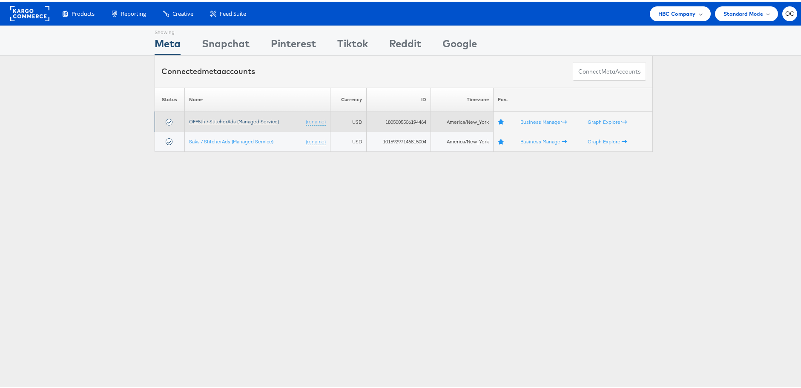
click at [245, 118] on link "OFF5th / StitcherAds (Managed Service)" at bounding box center [234, 120] width 90 height 6
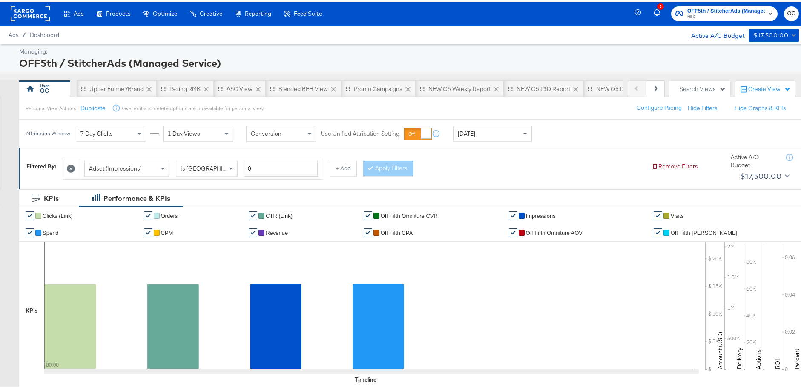
click at [485, 130] on div "Yesterday" at bounding box center [492, 132] width 78 height 14
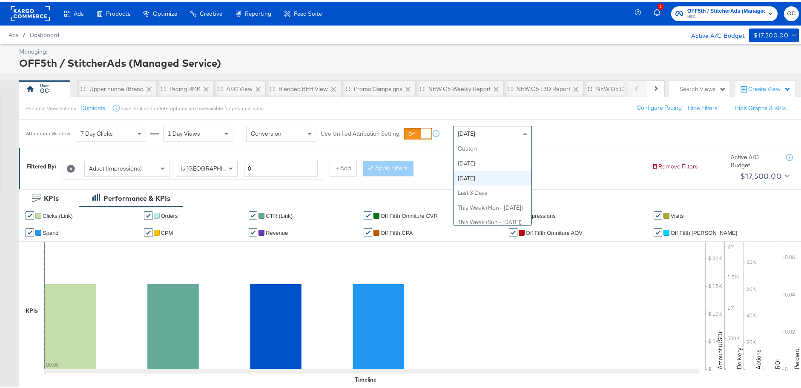
scroll to position [29, 0]
click at [577, 137] on div "Attribution Window: 7 Day Clicks 1 Day Views Conversion Use Unified Attribution…" at bounding box center [403, 132] width 807 height 28
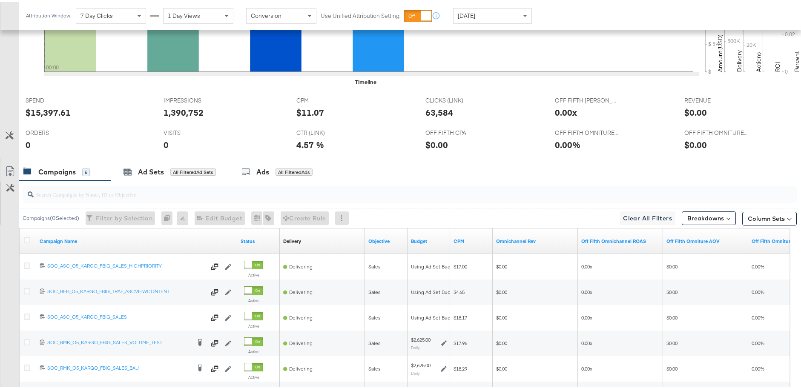
scroll to position [403, 0]
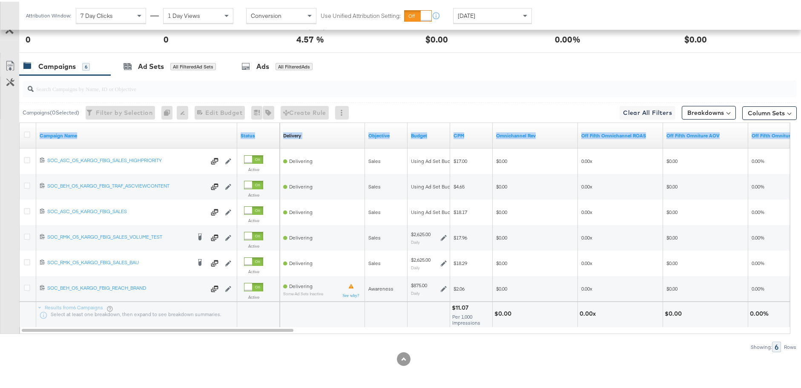
drag, startPoint x: 266, startPoint y: 332, endPoint x: 288, endPoint y: 332, distance: 22.6
click at [288, 332] on div "Campaigns ( 0 Selected) Filter by Selection Filter 0 campaigns 0 Rename 0 campa…" at bounding box center [398, 212] width 797 height 277
click at [295, 342] on div "Showing: 6 Rows" at bounding box center [398, 345] width 797 height 11
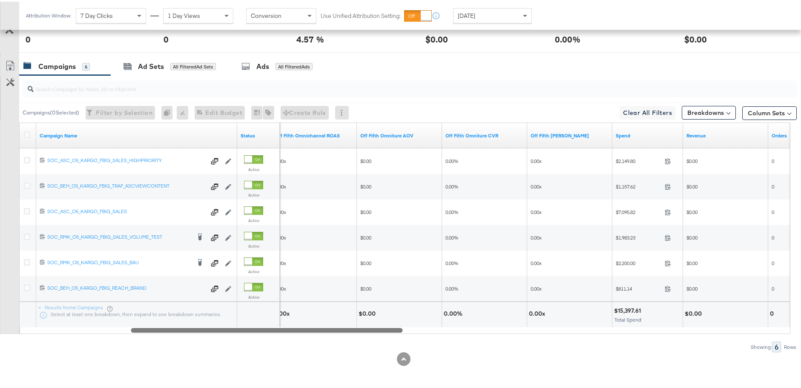
drag, startPoint x: 289, startPoint y: 330, endPoint x: 398, endPoint y: 325, distance: 109.1
click at [398, 325] on div "Campaign Name Status Off Fifth Omnichannel ROAS Off Fifth Omniture AOV Off Fift…" at bounding box center [404, 227] width 771 height 212
click at [501, 16] on div "Yesterday" at bounding box center [492, 14] width 78 height 14
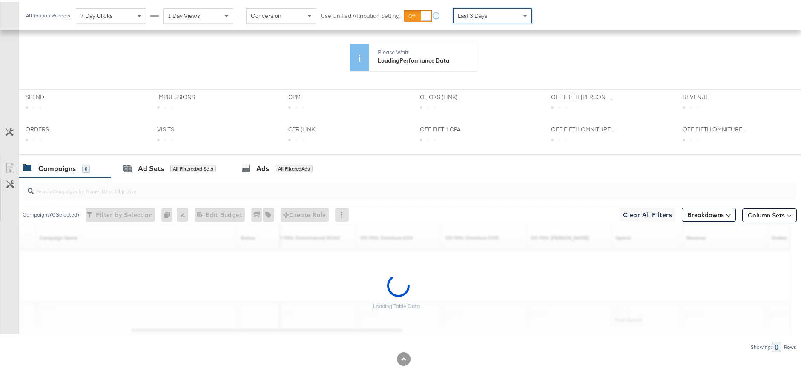
scroll to position [218, 0]
click at [498, 16] on div "Last 3 Days" at bounding box center [492, 14] width 78 height 14
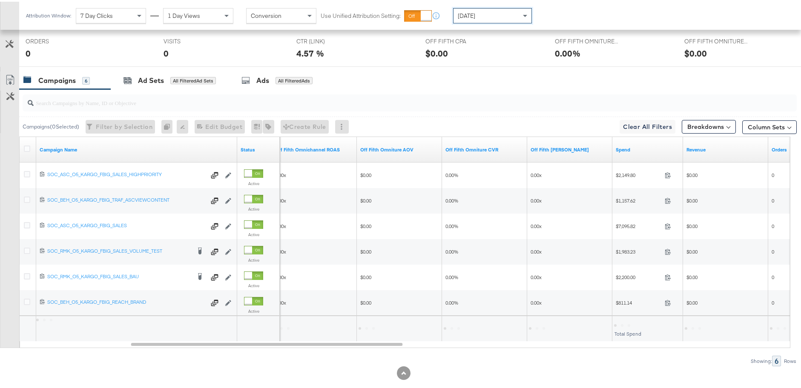
scroll to position [403, 0]
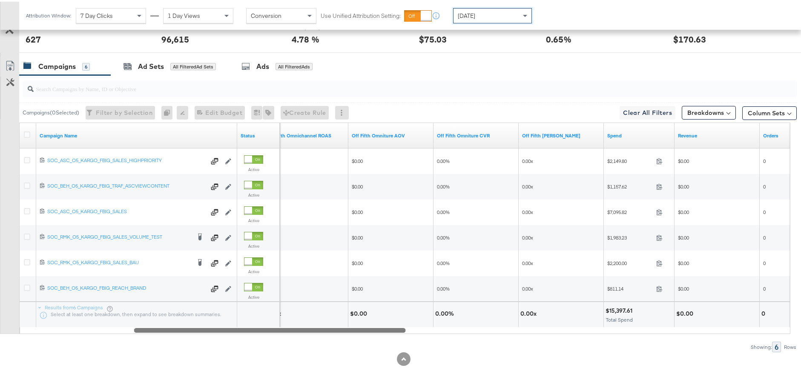
click at [400, 331] on div at bounding box center [270, 328] width 272 height 7
click at [488, 6] on div "Yesterday" at bounding box center [492, 13] width 79 height 15
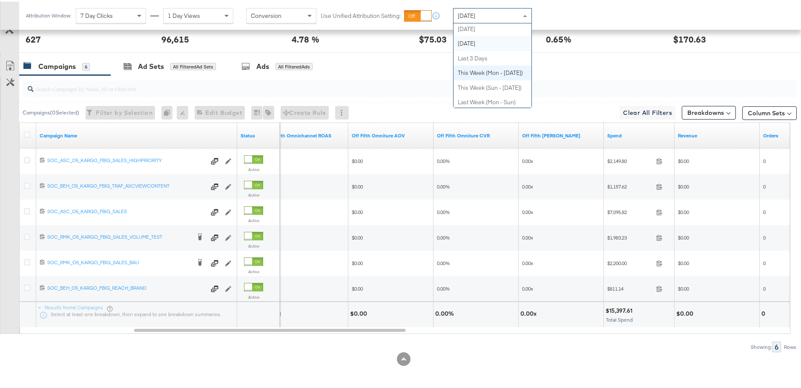
scroll to position [0, 0]
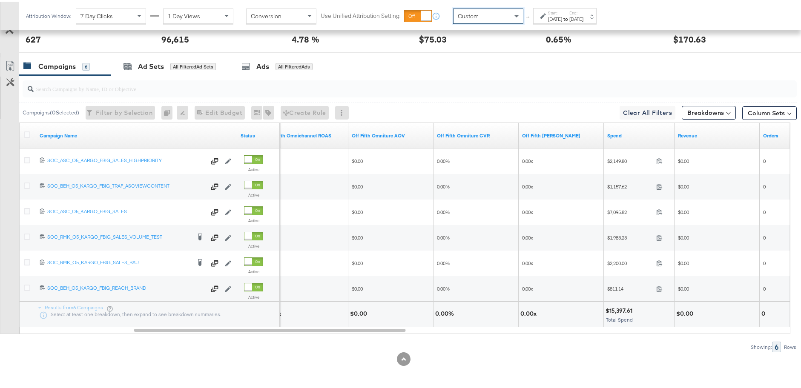
click at [583, 16] on div "Aug 9th 2025" at bounding box center [576, 17] width 14 height 7
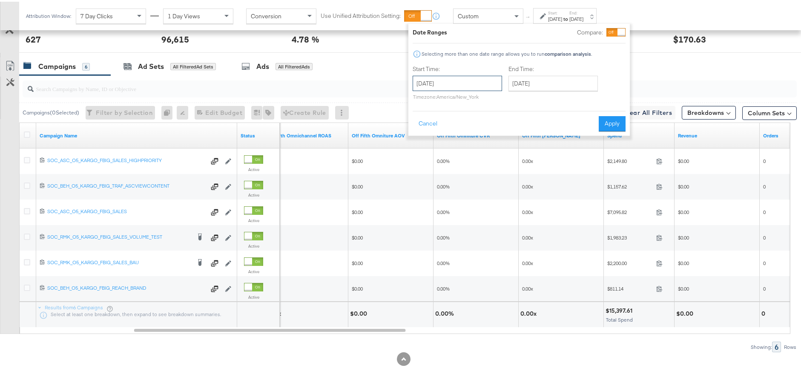
click at [452, 89] on input "August 9th 2025" at bounding box center [457, 81] width 89 height 15
click at [490, 135] on td "8" at bounding box center [494, 137] width 14 height 12
type input "August 8th 2025"
click at [555, 84] on input "August 9th 2025" at bounding box center [552, 81] width 89 height 15
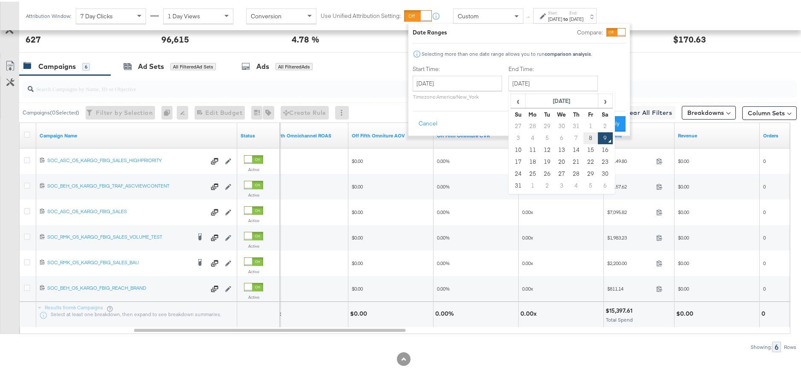
click at [592, 139] on td "8" at bounding box center [590, 137] width 14 height 12
type input "August 8th 2025"
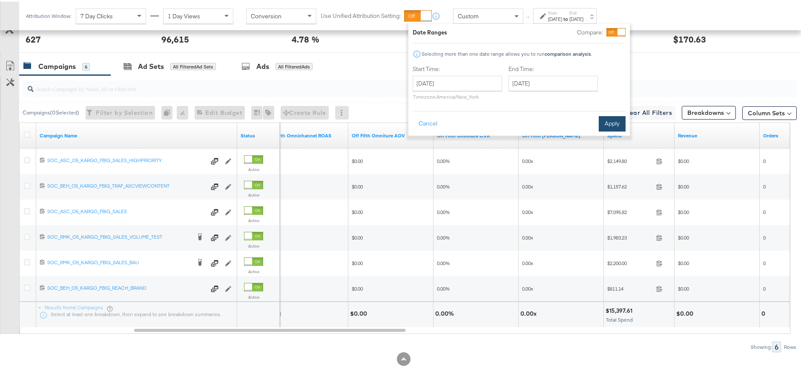
click at [614, 118] on button "Apply" at bounding box center [612, 122] width 27 height 15
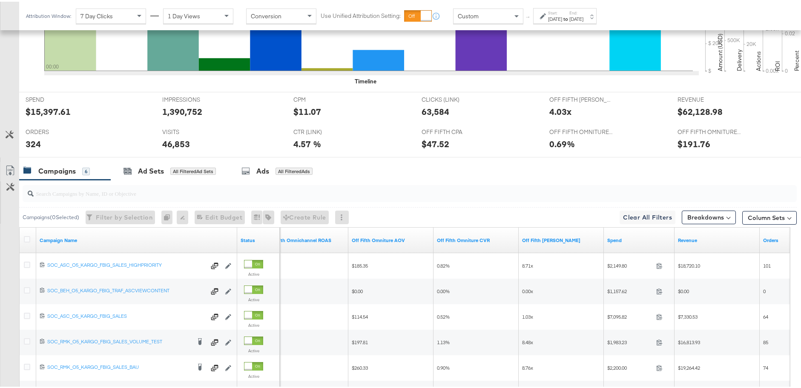
scroll to position [219, 0]
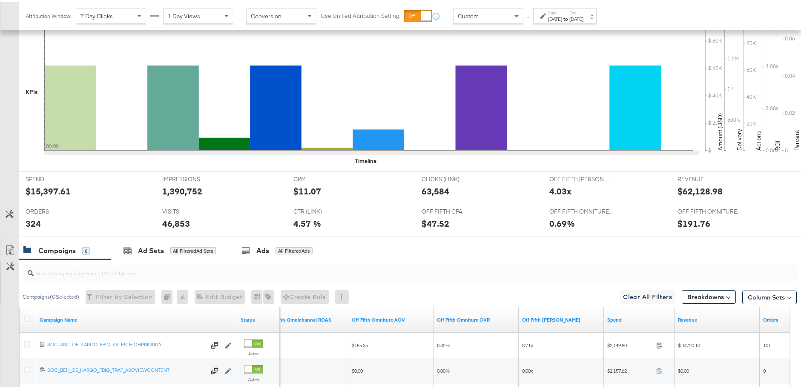
click at [562, 11] on label "Start:" at bounding box center [555, 12] width 14 height 6
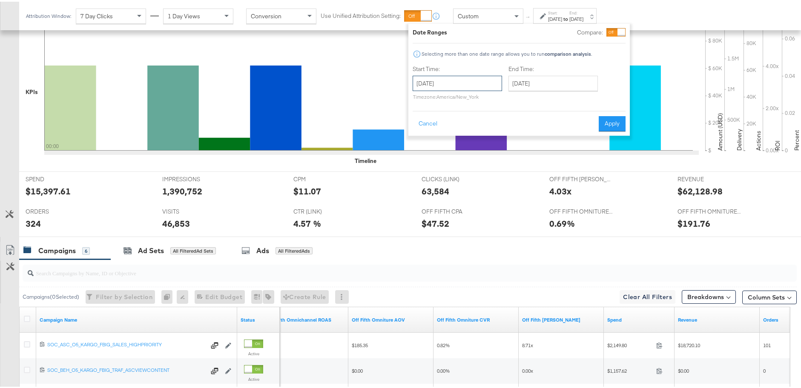
click at [468, 88] on input "August 8th 2025" at bounding box center [457, 81] width 89 height 15
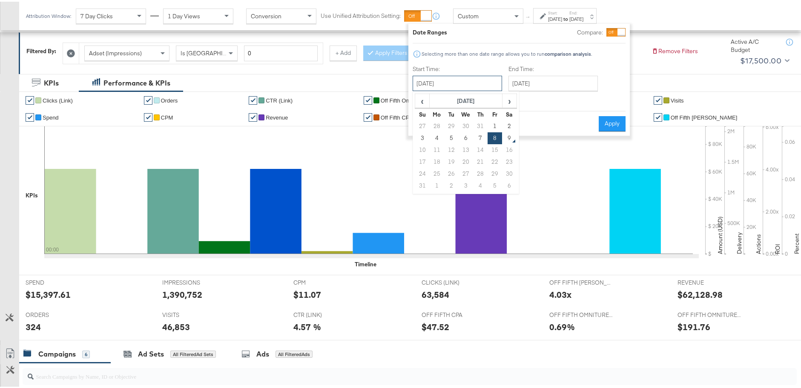
scroll to position [81, 0]
